Goal: Communication & Community: Ask a question

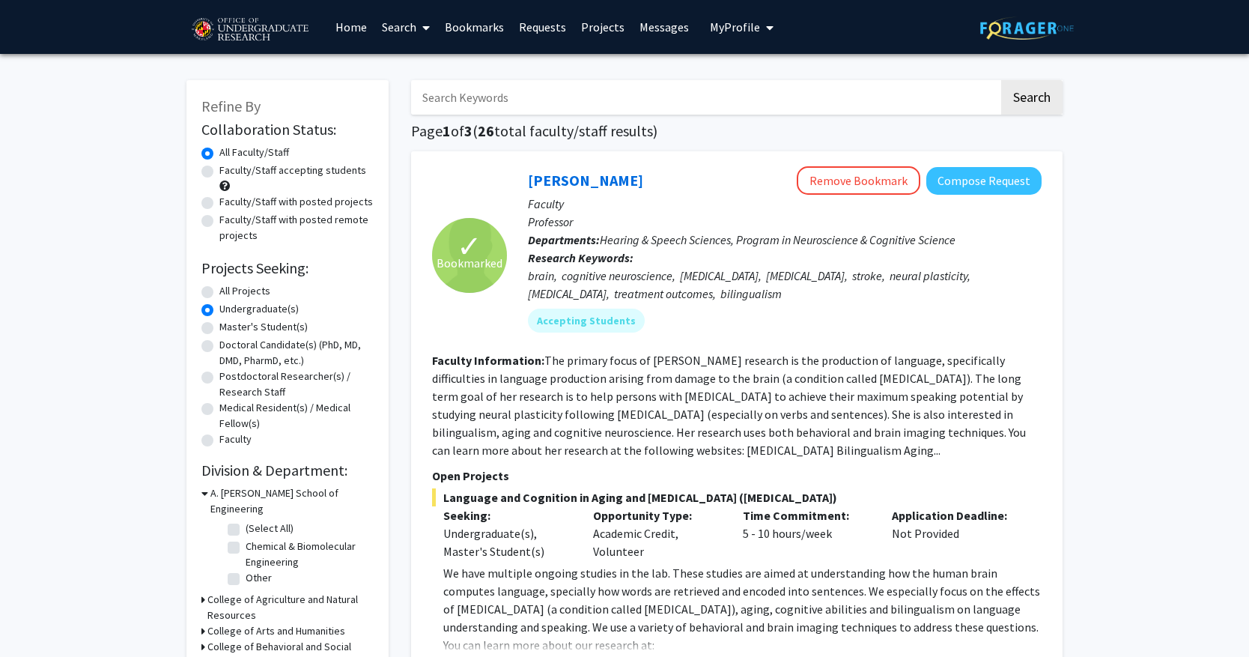
click at [476, 23] on link "Bookmarks" at bounding box center [474, 27] width 74 height 52
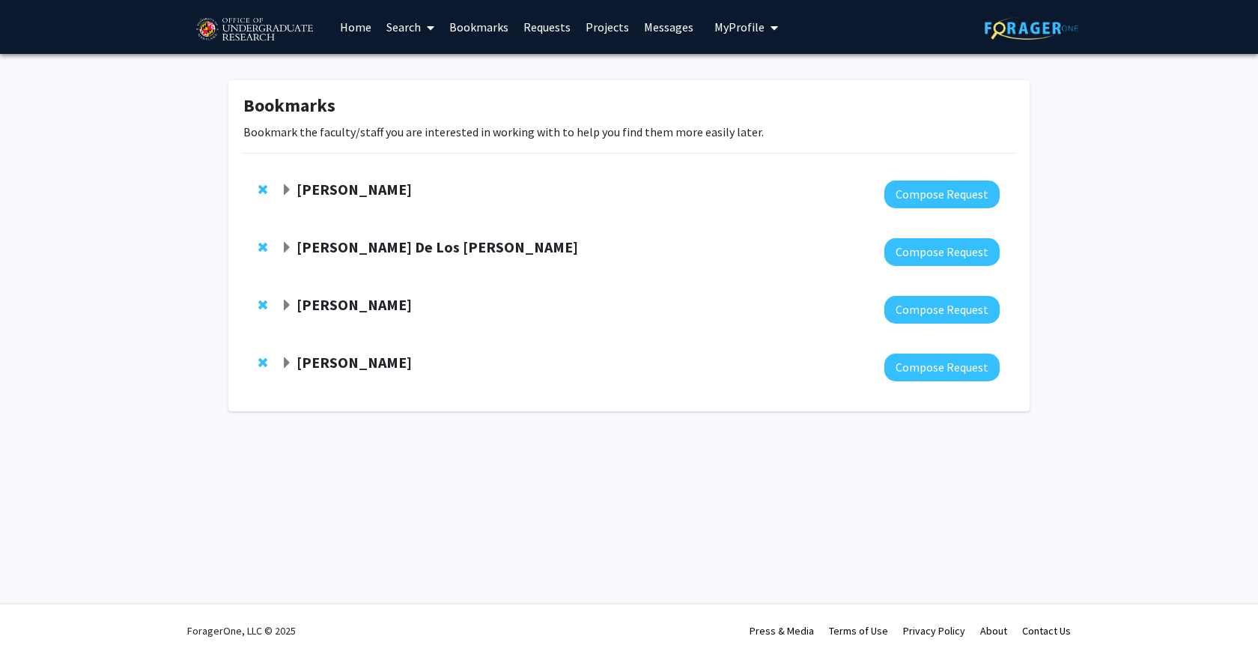
click at [288, 301] on span "Expand Jeremy Purcell Bookmark" at bounding box center [287, 306] width 12 height 12
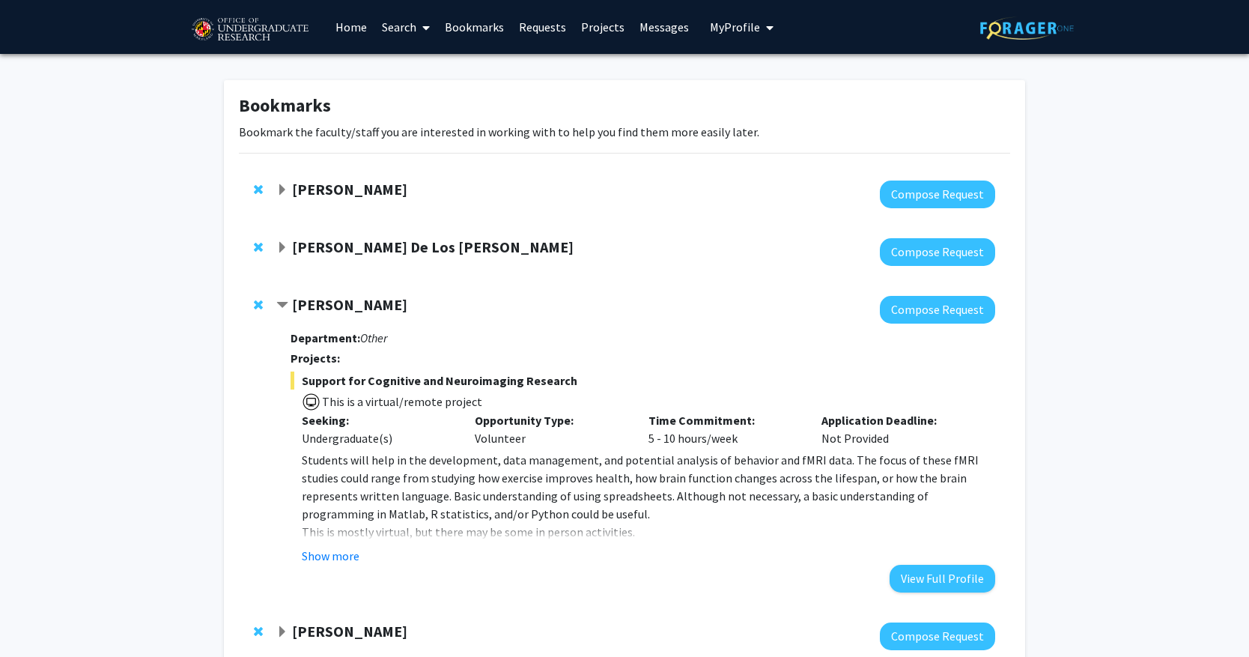
scroll to position [102, 0]
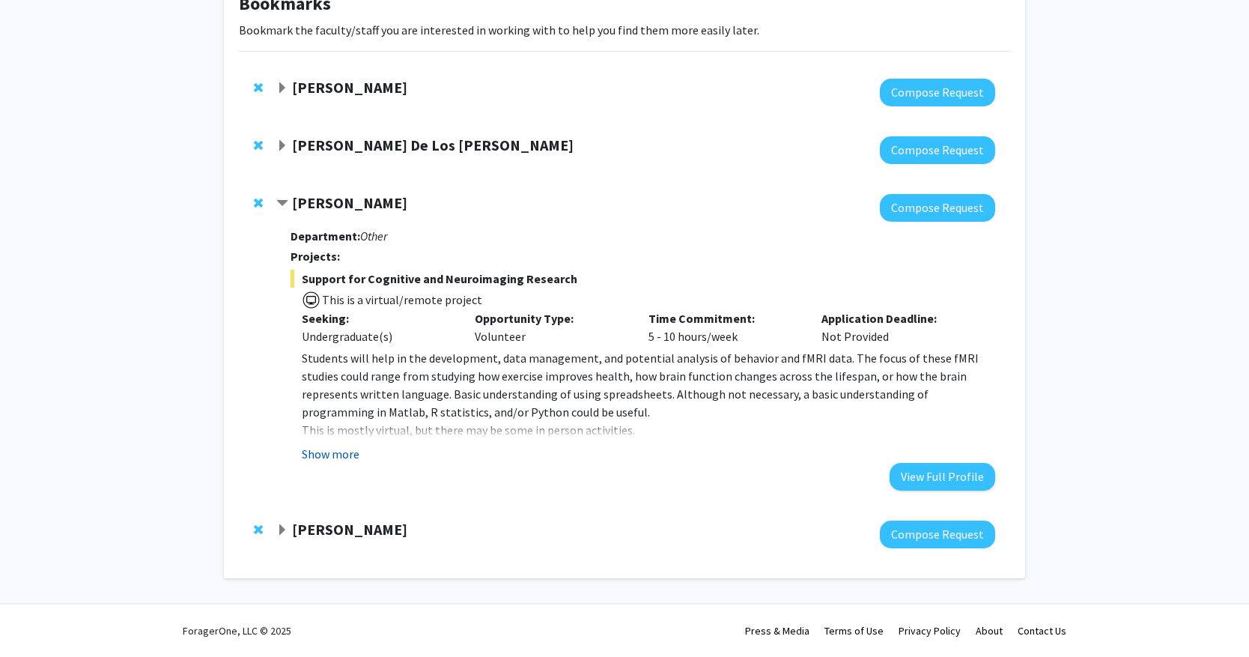
click at [341, 455] on button "Show more" at bounding box center [331, 454] width 58 height 18
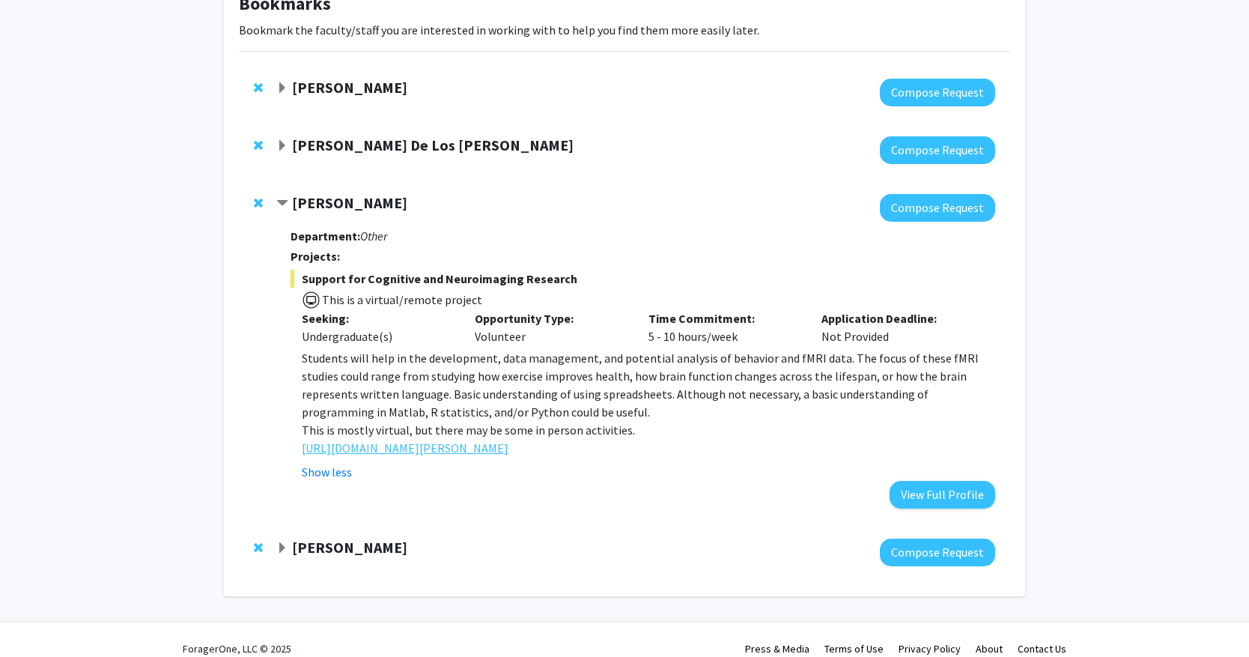
click at [451, 449] on link "http://www.mnc.umd.edu/faculty/purcell" at bounding box center [405, 448] width 207 height 18
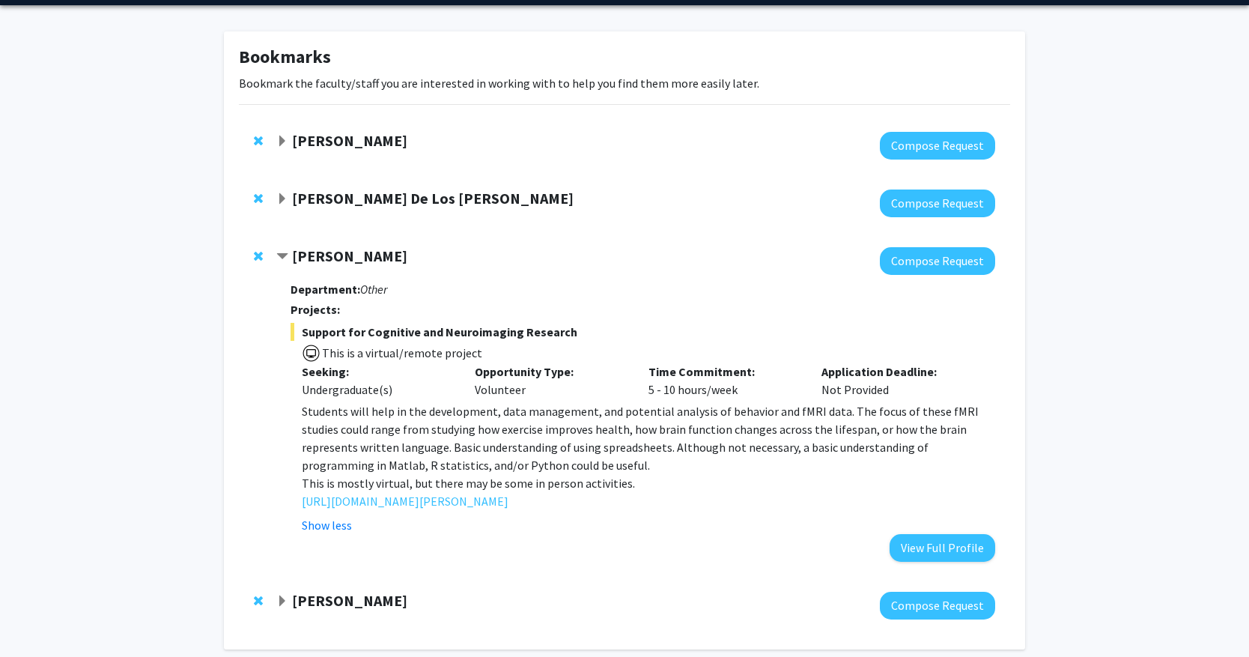
scroll to position [0, 0]
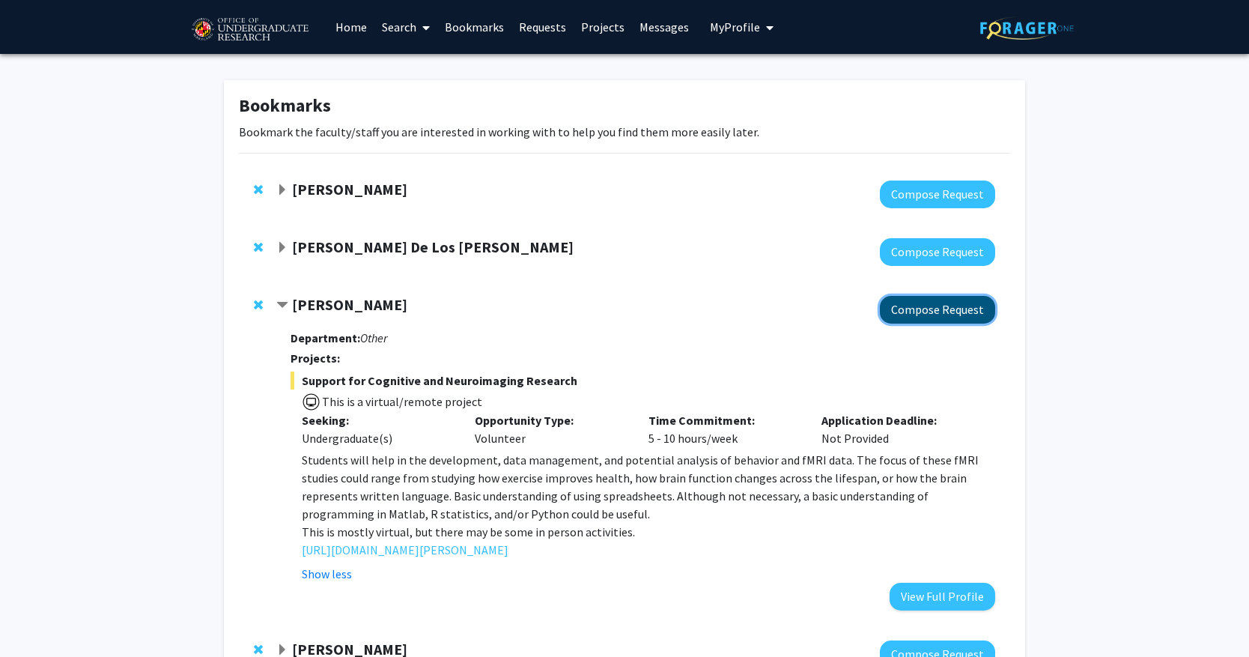
click at [942, 308] on button "Compose Request" at bounding box center [937, 310] width 115 height 28
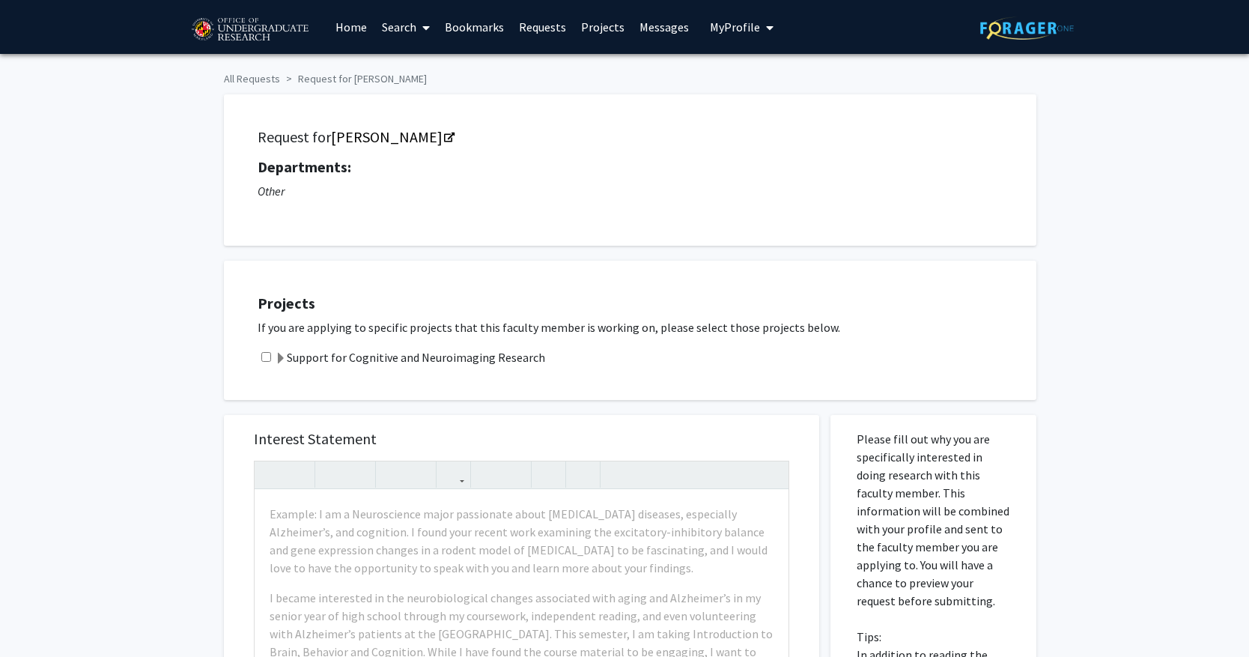
click at [255, 354] on div "Projects If you are applying to specific projects that this faculty member is w…" at bounding box center [640, 330] width 794 height 102
click at [268, 357] on input "checkbox" at bounding box center [266, 357] width 10 height 10
checkbox input "true"
click at [285, 357] on span at bounding box center [281, 359] width 12 height 12
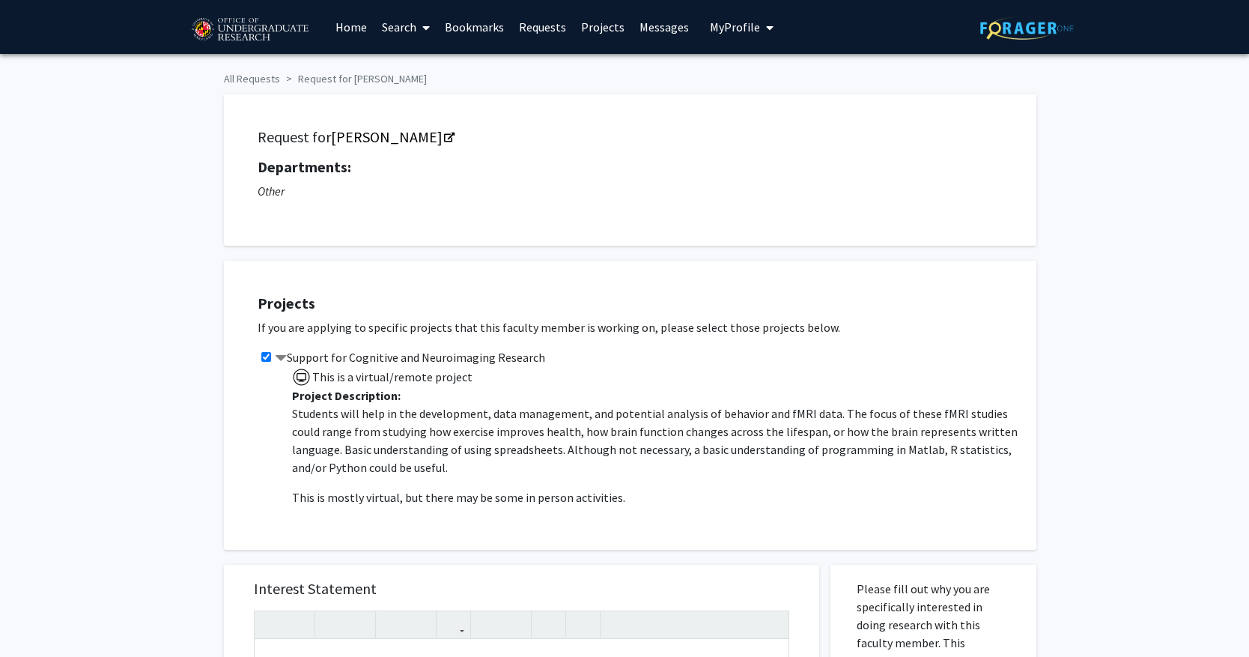
click at [284, 357] on span at bounding box center [281, 359] width 12 height 12
